Goal: Information Seeking & Learning: Get advice/opinions

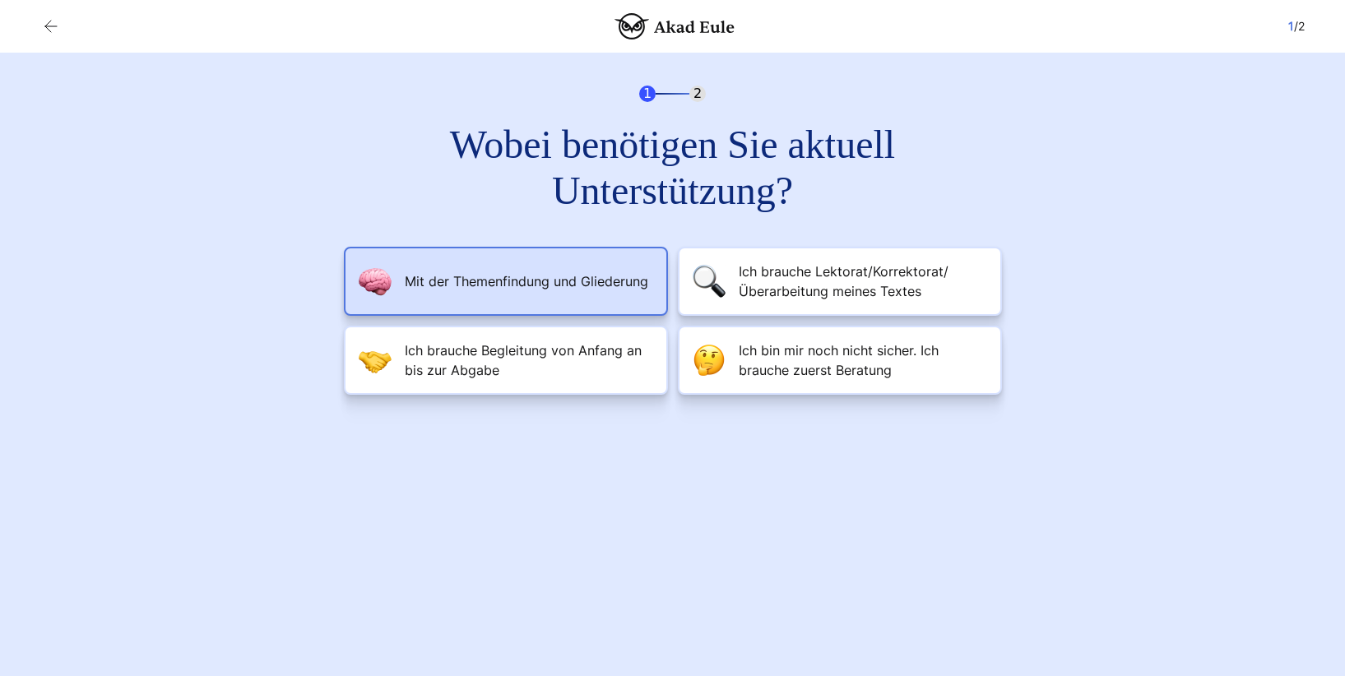
click at [567, 264] on li "Mit der Themenfindung und Gliederung" at bounding box center [506, 281] width 324 height 69
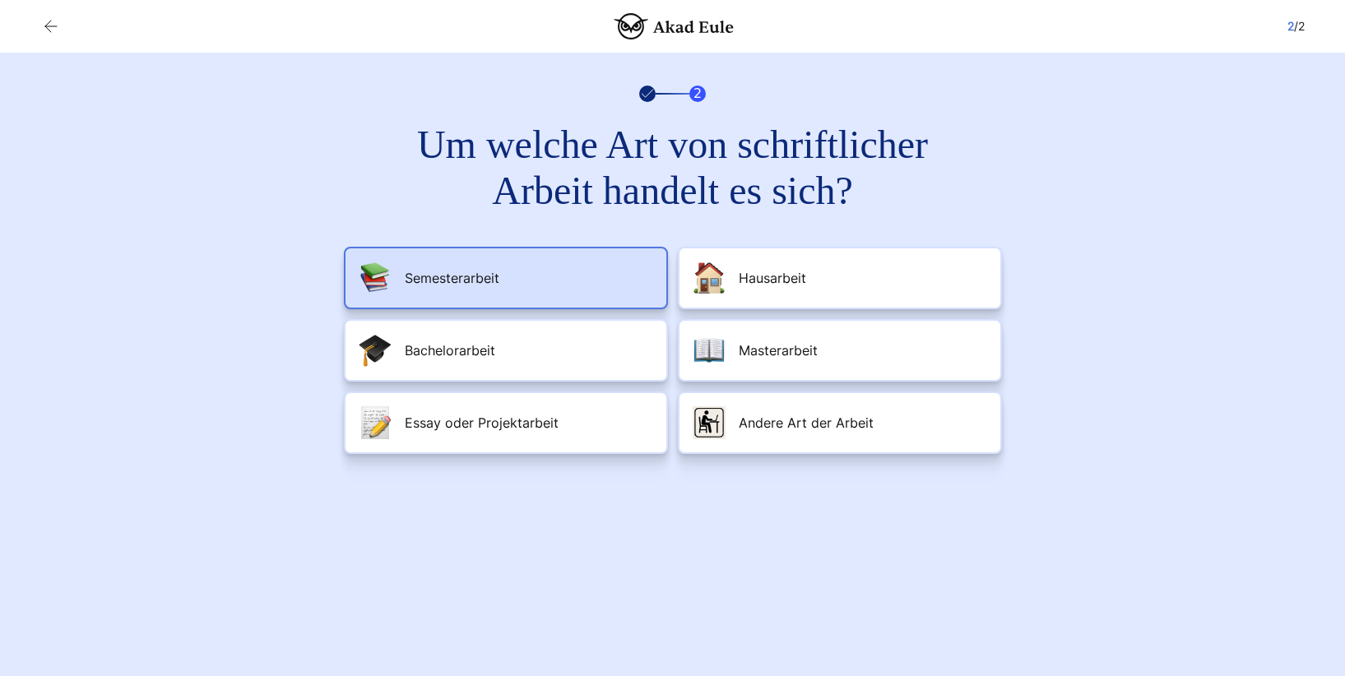
click at [573, 272] on li "Semesterarbeit" at bounding box center [506, 278] width 324 height 63
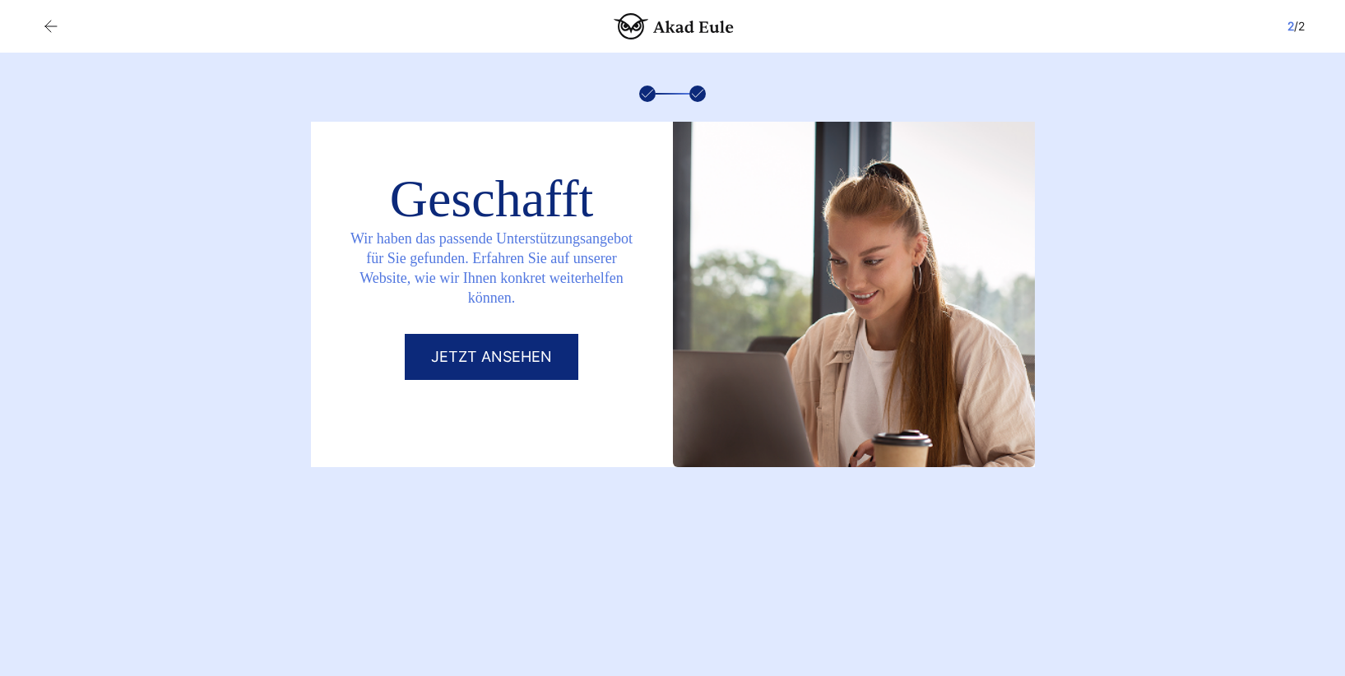
click at [573, 271] on div "Wir haben das passende Unterstützungsangebot für Sie gefunden. Erfahren Sie auf…" at bounding box center [492, 278] width 362 height 112
click at [527, 352] on link "Jetzt ansehen" at bounding box center [492, 357] width 174 height 46
